Goal: Check status: Check status

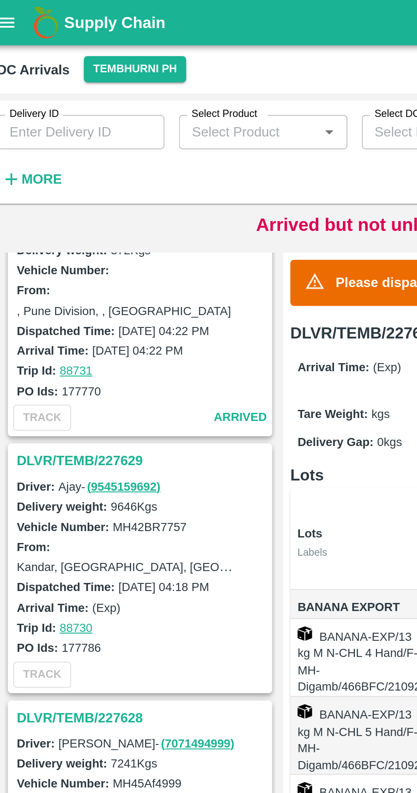
scroll to position [976, 0]
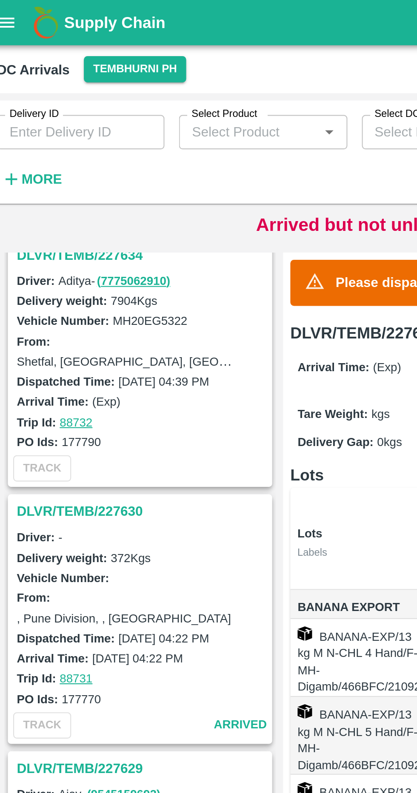
click at [17, 78] on button "More" at bounding box center [23, 84] width 33 height 14
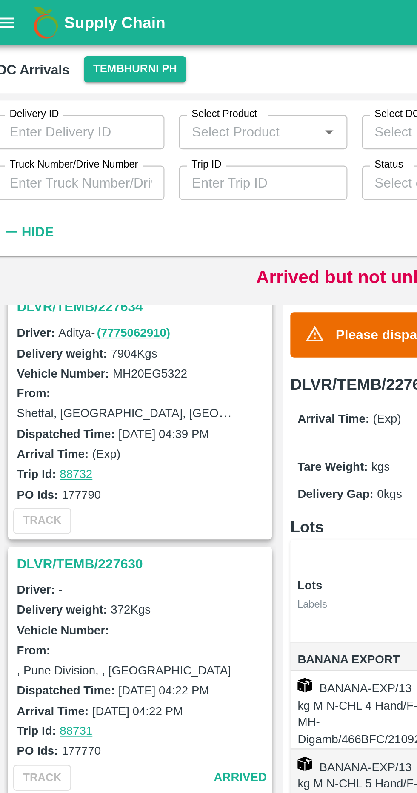
click at [34, 85] on input "Truck Number/Drive Number" at bounding box center [46, 86] width 79 height 16
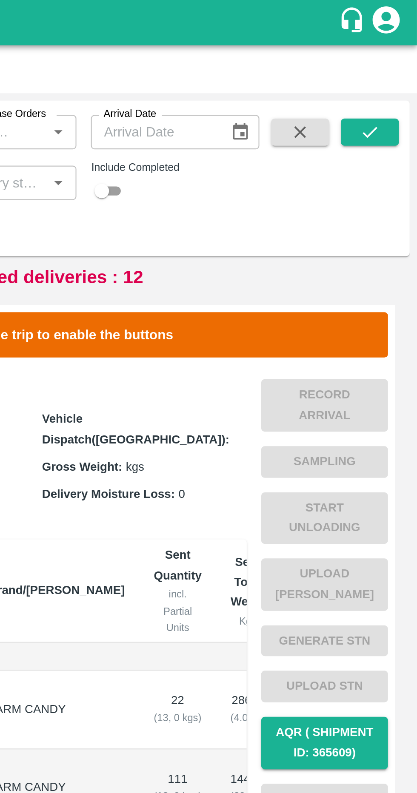
type input "5641"
click at [382, 49] on div "Delivery ID Delivery ID Select Product Select Product   * Select DC/Purchase Or…" at bounding box center [208, 83] width 410 height 73
click at [394, 56] on button "submit" at bounding box center [394, 62] width 27 height 13
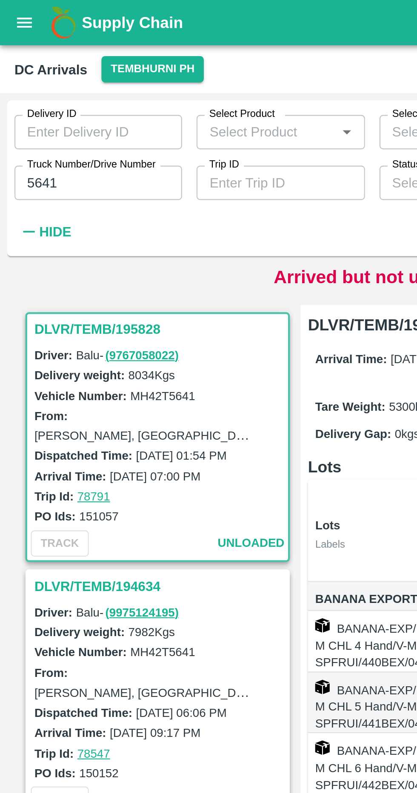
click at [19, 150] on h3 "DLVR/TEMB/195828" at bounding box center [75, 154] width 118 height 11
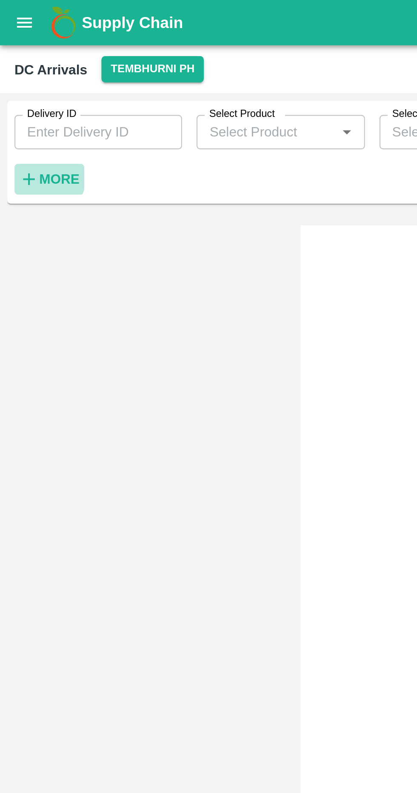
click at [20, 83] on strong "More" at bounding box center [27, 84] width 19 height 7
click at [15, 85] on icon "button" at bounding box center [13, 84] width 9 height 9
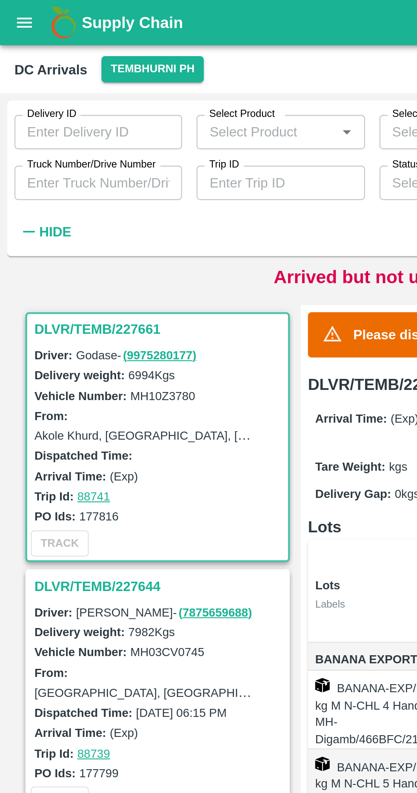
scroll to position [2, 0]
